Goal: Navigation & Orientation: Find specific page/section

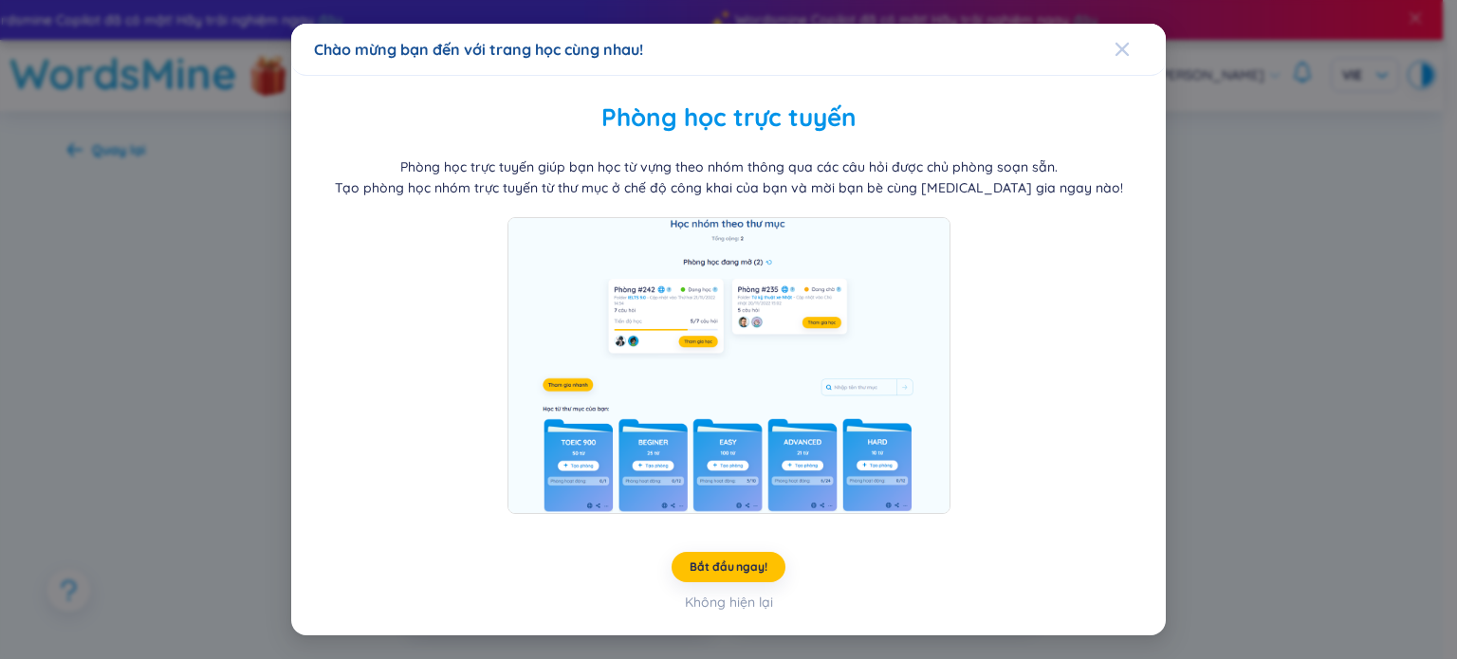
click at [1117, 56] on icon "Close" at bounding box center [1121, 49] width 15 height 15
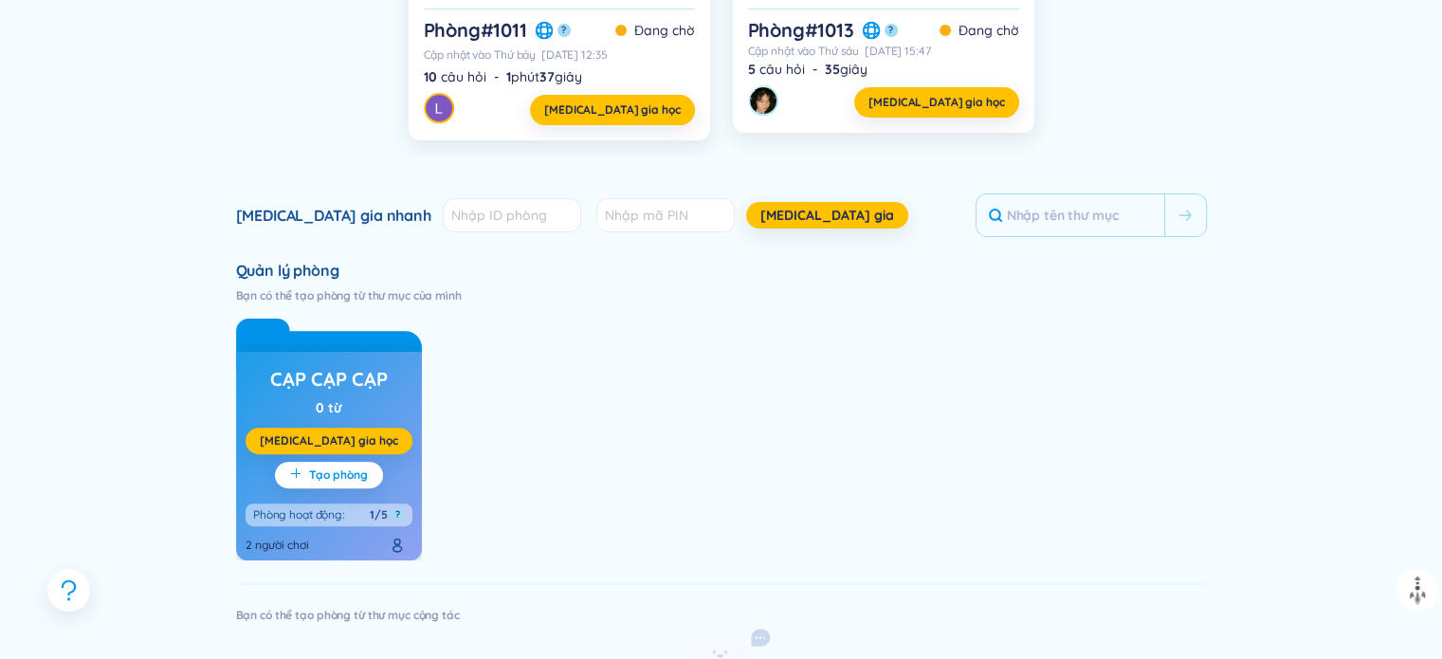
scroll to position [493, 0]
click at [307, 468] on span "plus" at bounding box center [299, 475] width 19 height 15
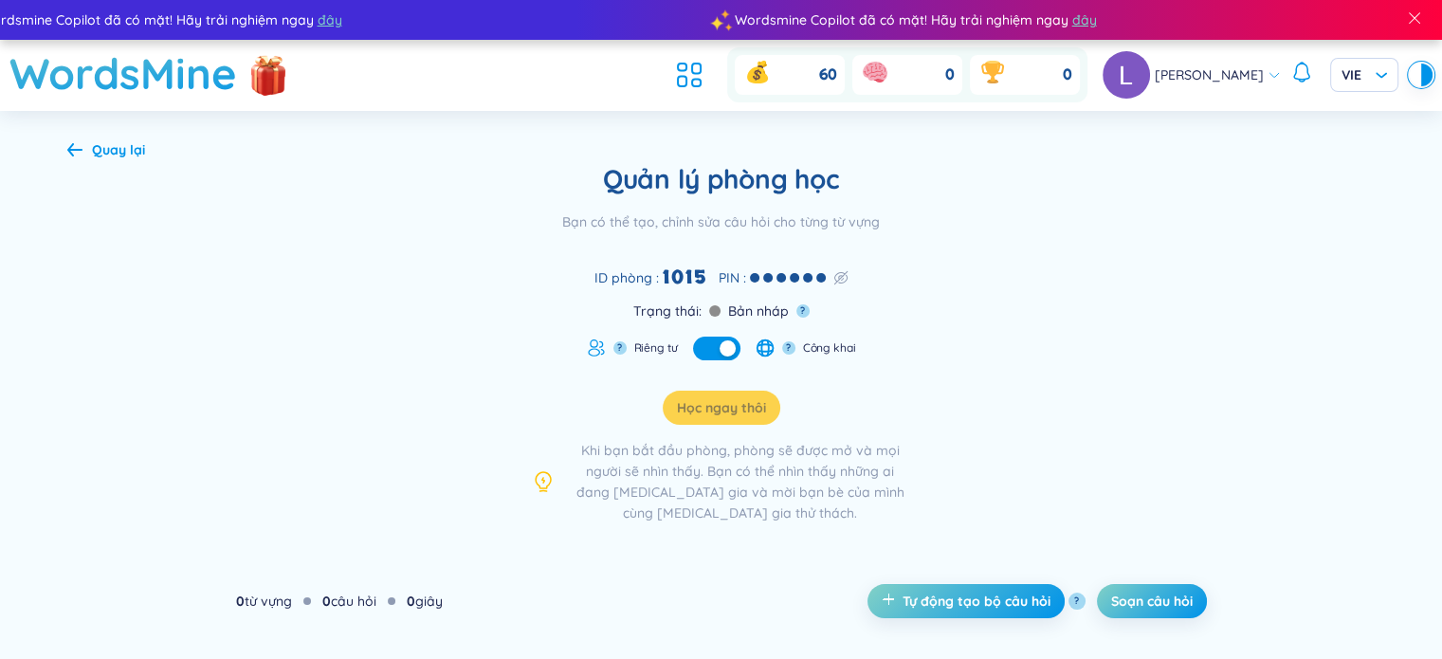
scroll to position [61, 0]
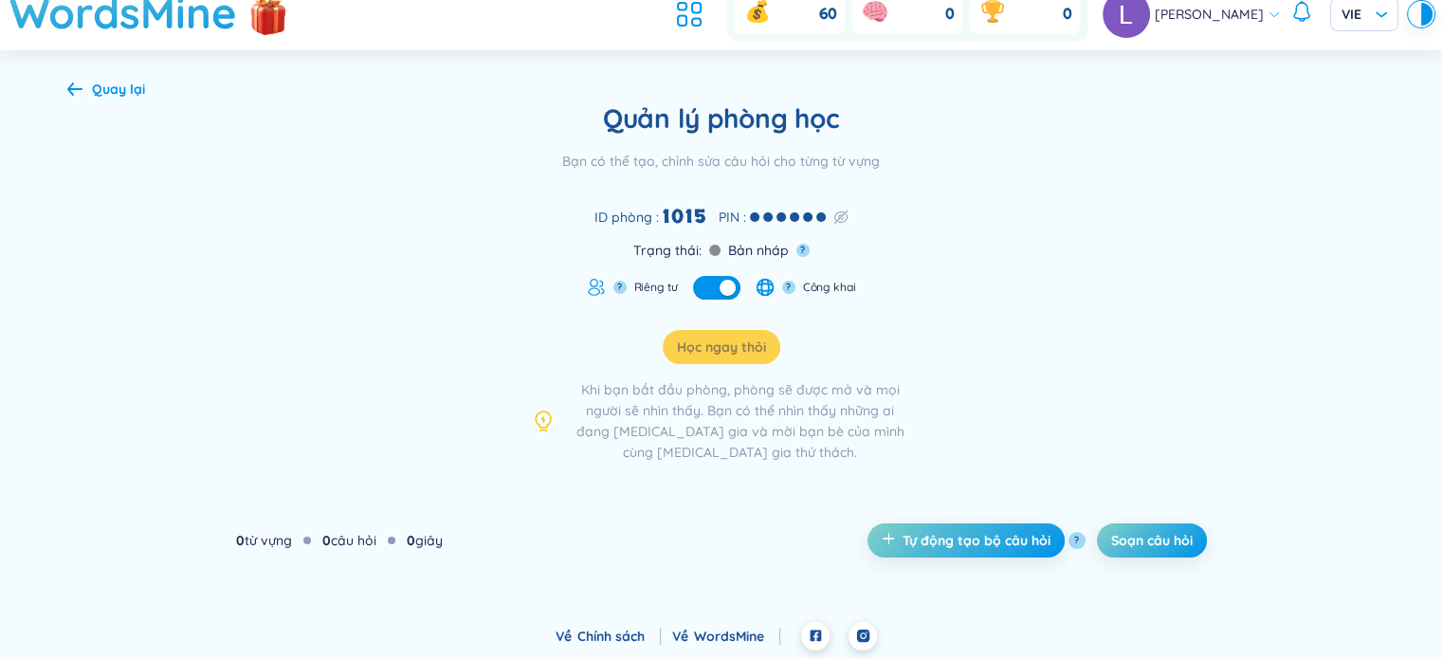
click at [73, 85] on icon at bounding box center [74, 89] width 15 height 14
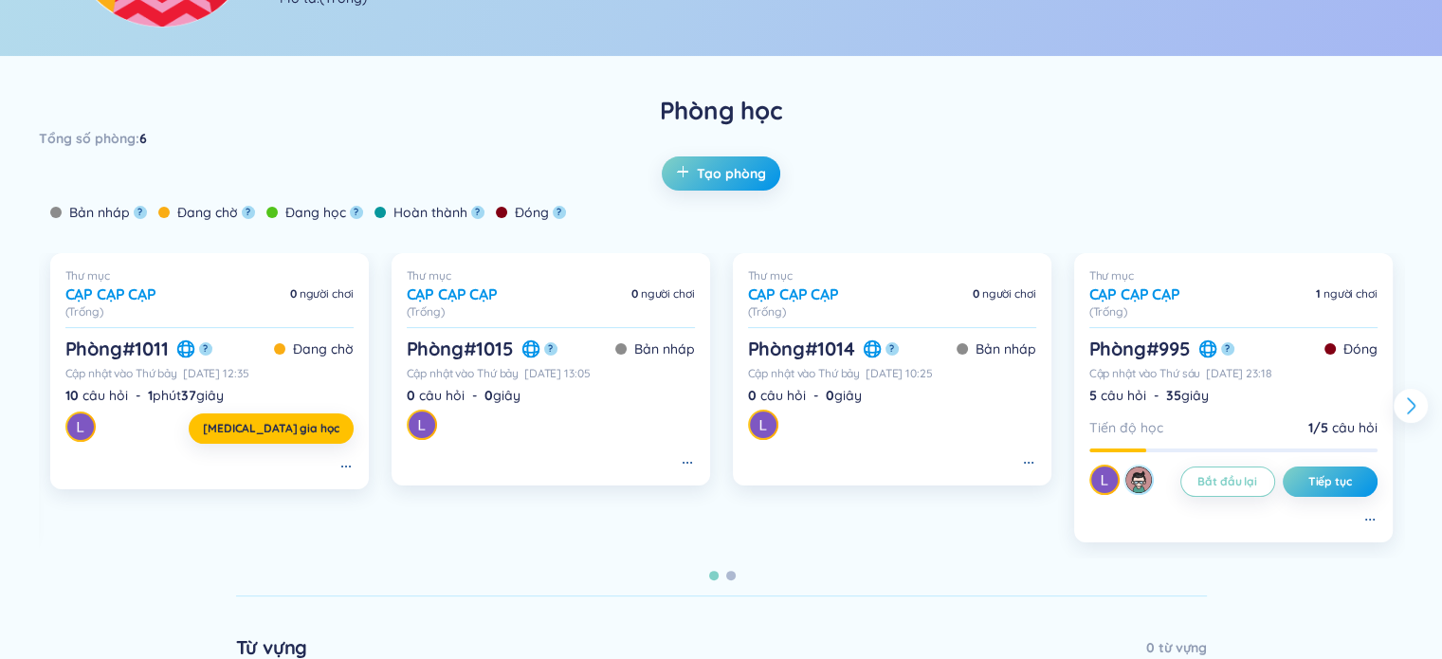
scroll to position [340, 0]
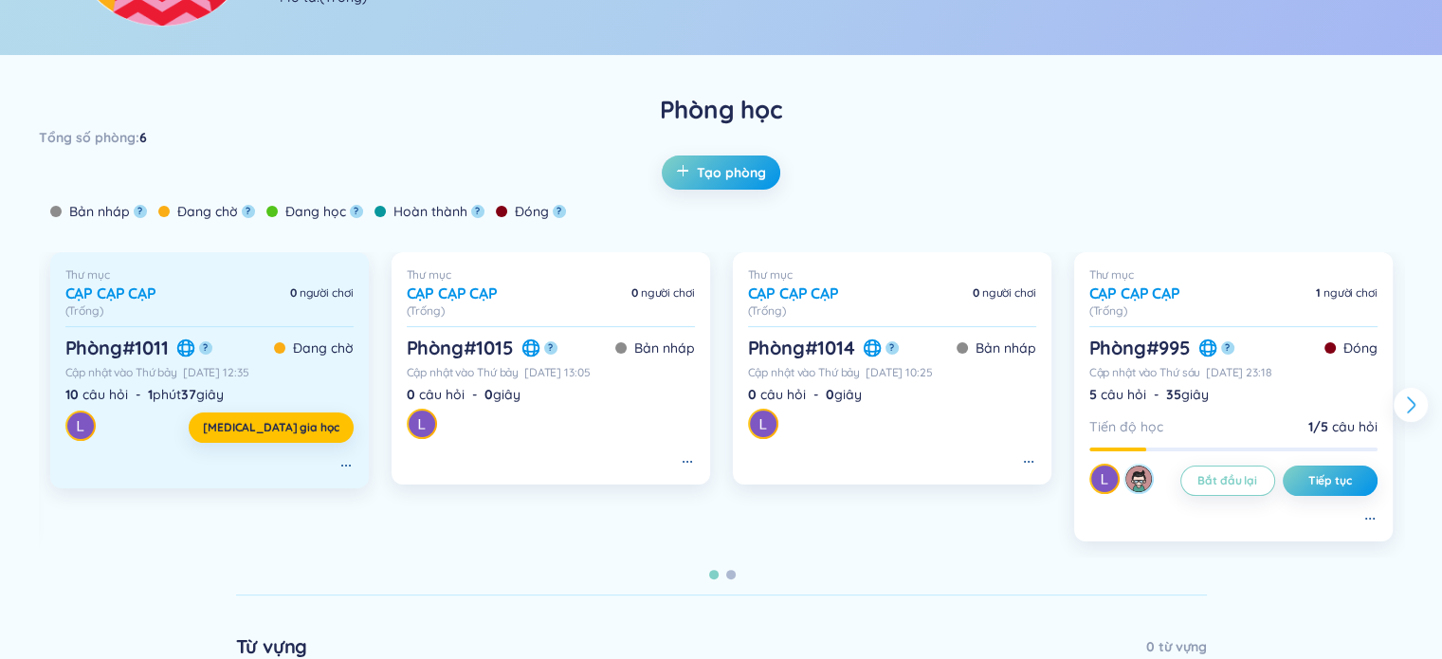
click at [181, 336] on div "Phòng # 1011 ?" at bounding box center [138, 348] width 147 height 27
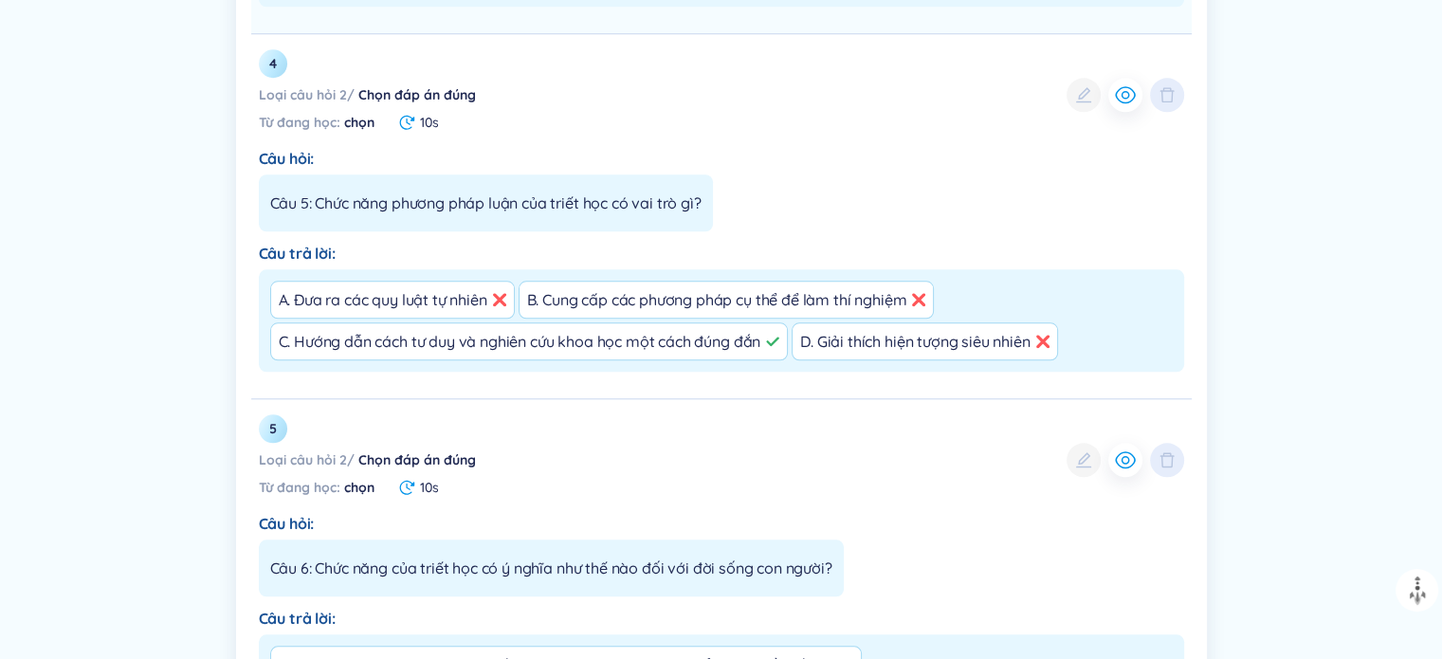
scroll to position [1789, 0]
